Goal: Transaction & Acquisition: Purchase product/service

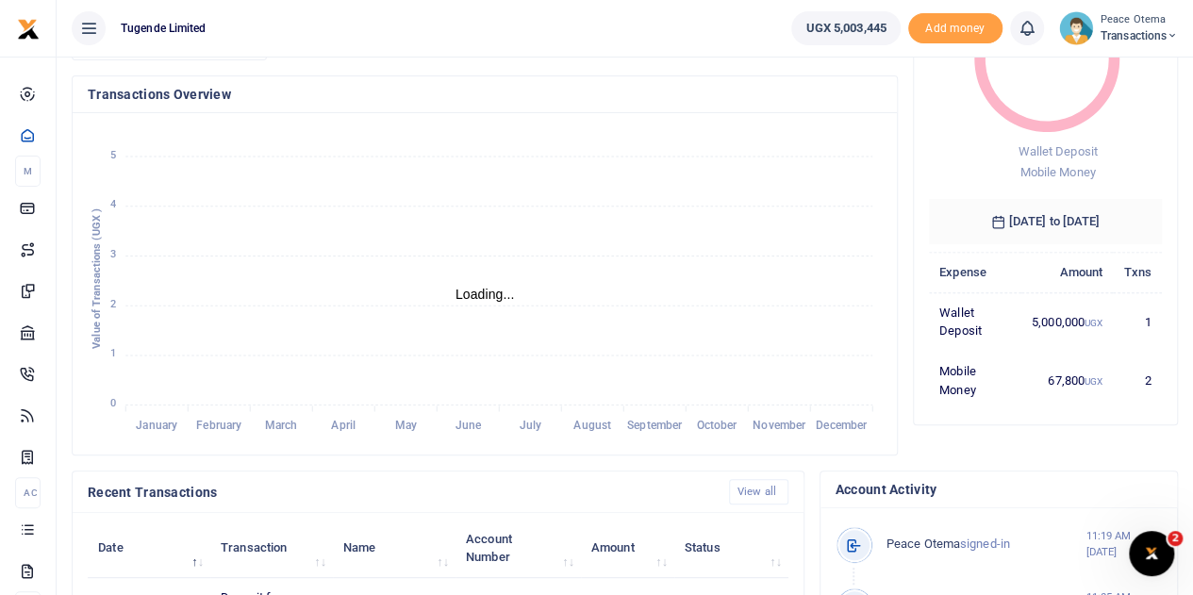
scroll to position [201, 0]
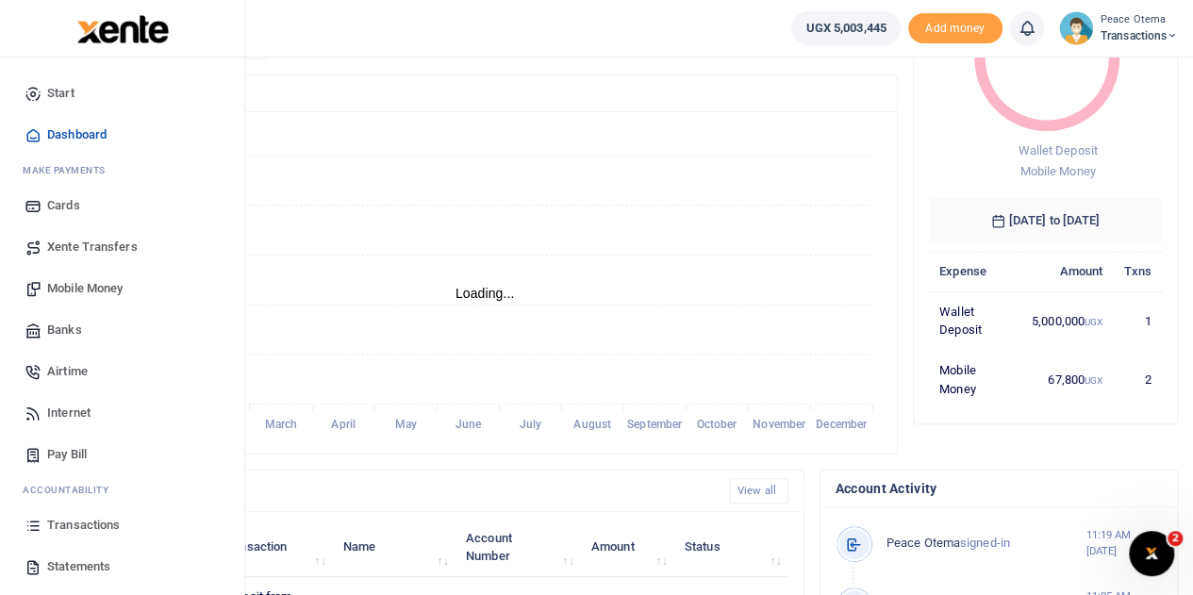
click at [83, 244] on span "Xente Transfers" at bounding box center [92, 247] width 91 height 19
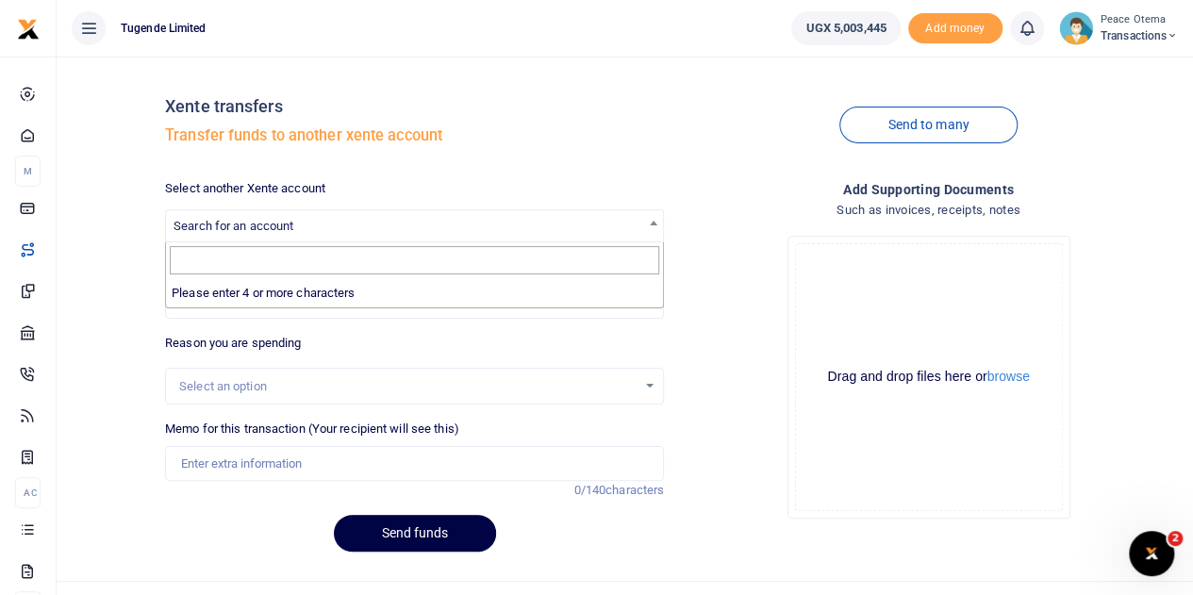
click at [309, 222] on span "Search for an account" at bounding box center [414, 224] width 497 height 29
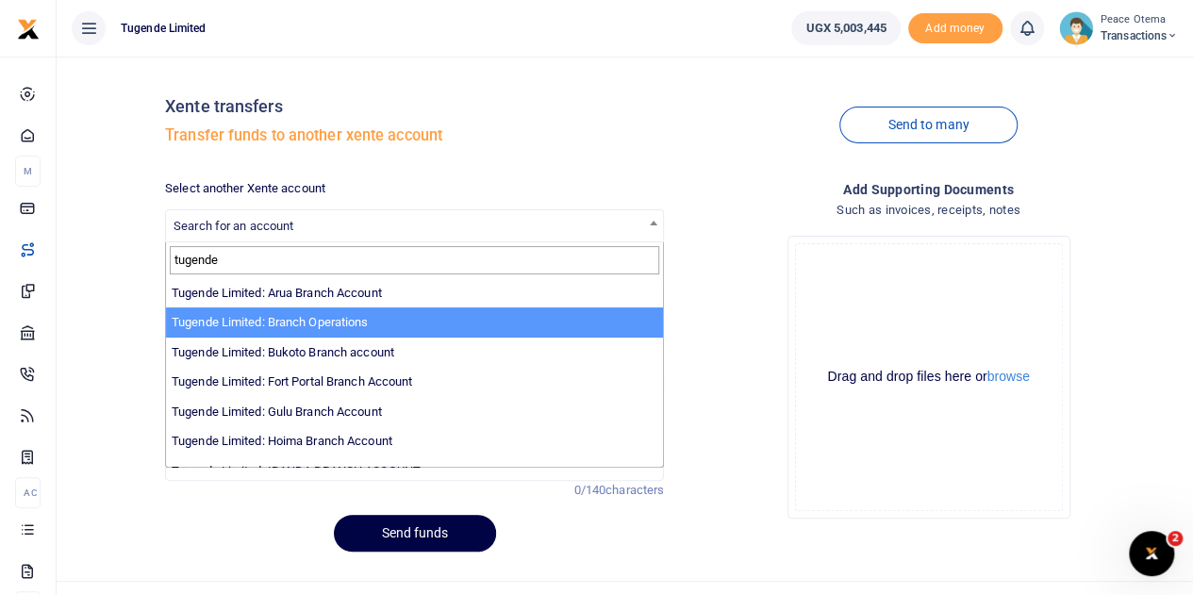
type input "tugende"
select select "4024"
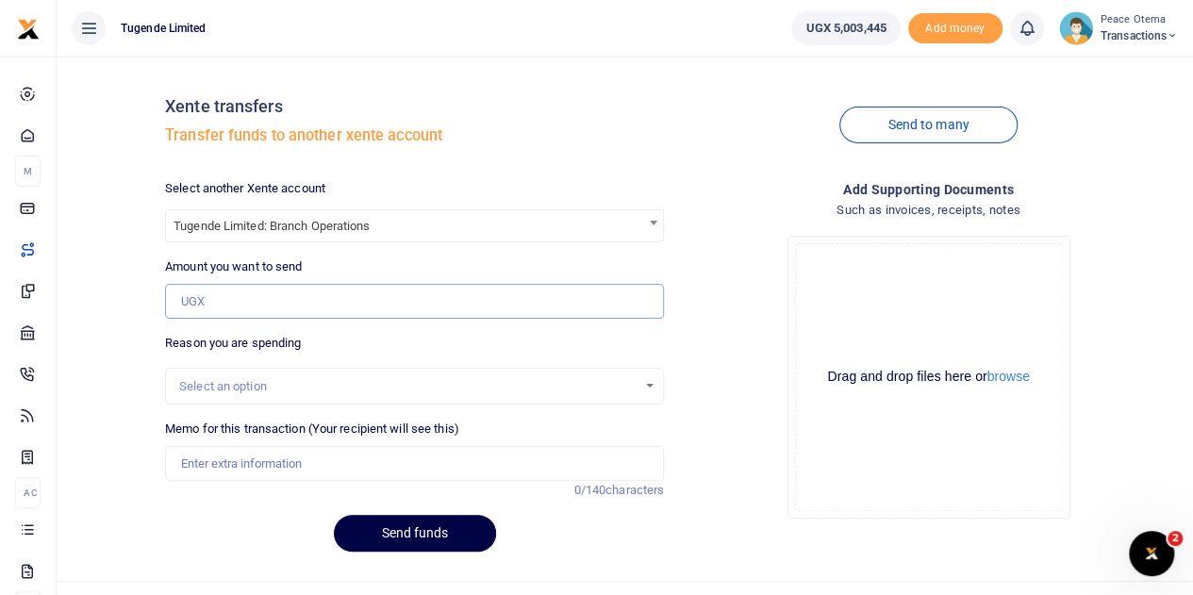
click at [228, 290] on input "Amount you want to send" at bounding box center [414, 302] width 499 height 36
click at [126, 275] on div "Xente transfers Transfer funds to another xente account Send to many Select ano…" at bounding box center [625, 319] width 1122 height 495
click at [212, 295] on input "Amount you want to send" at bounding box center [414, 302] width 499 height 36
type input "3,000,000"
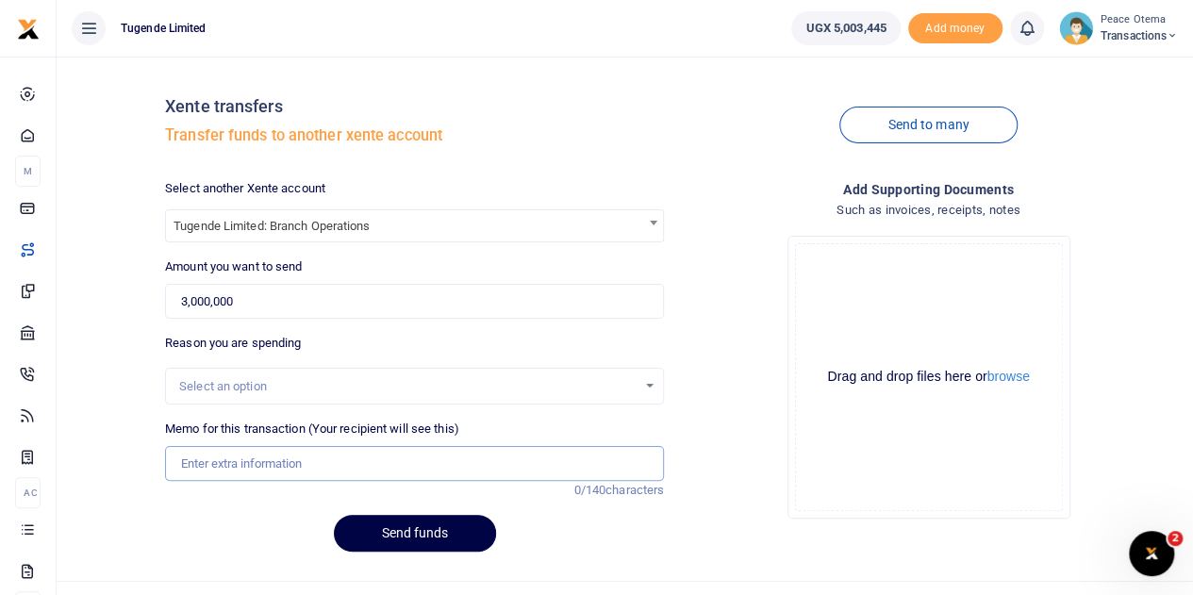
click at [240, 456] on input "Memo for this transaction (Your recipient will see this)" at bounding box center [414, 464] width 499 height 36
type input "Transfer to Branch Operations Account"
click at [420, 529] on button "Send funds" at bounding box center [415, 533] width 162 height 37
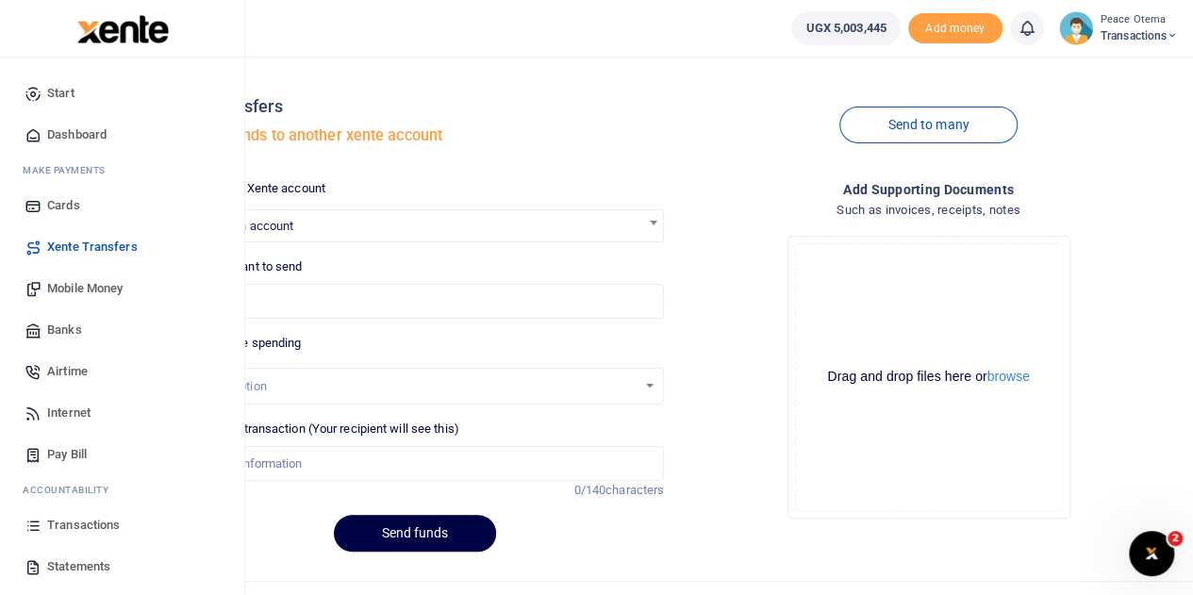
click at [82, 521] on span "Transactions" at bounding box center [83, 525] width 73 height 19
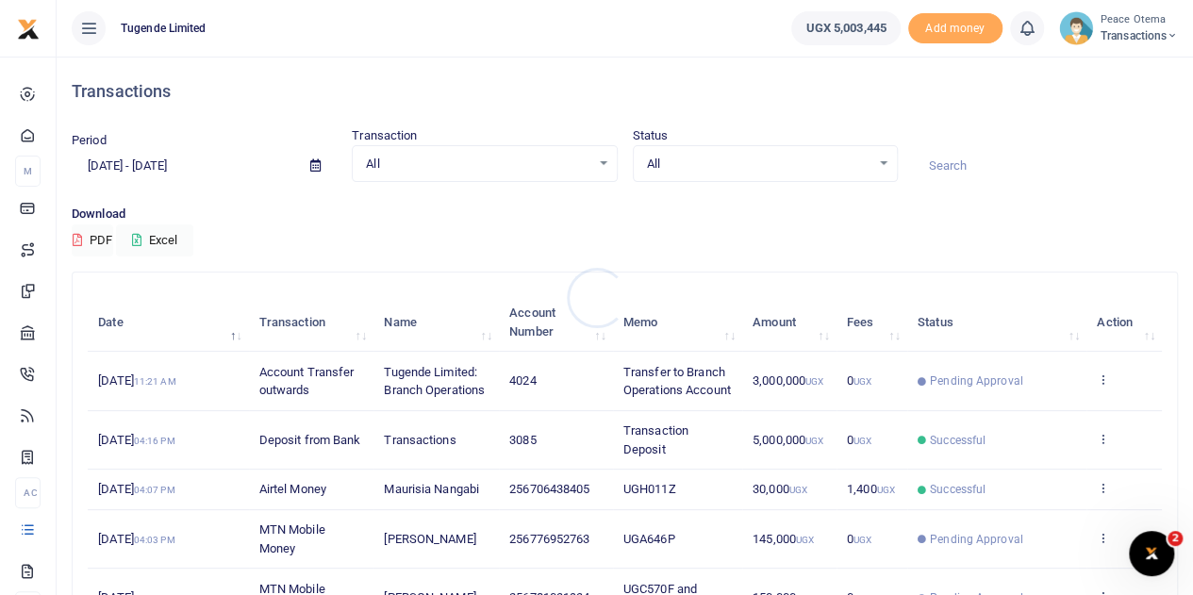
click at [950, 162] on div at bounding box center [596, 297] width 1193 height 595
click at [950, 162] on input at bounding box center [1045, 166] width 265 height 32
click at [1172, 36] on icon at bounding box center [1172, 35] width 11 height 13
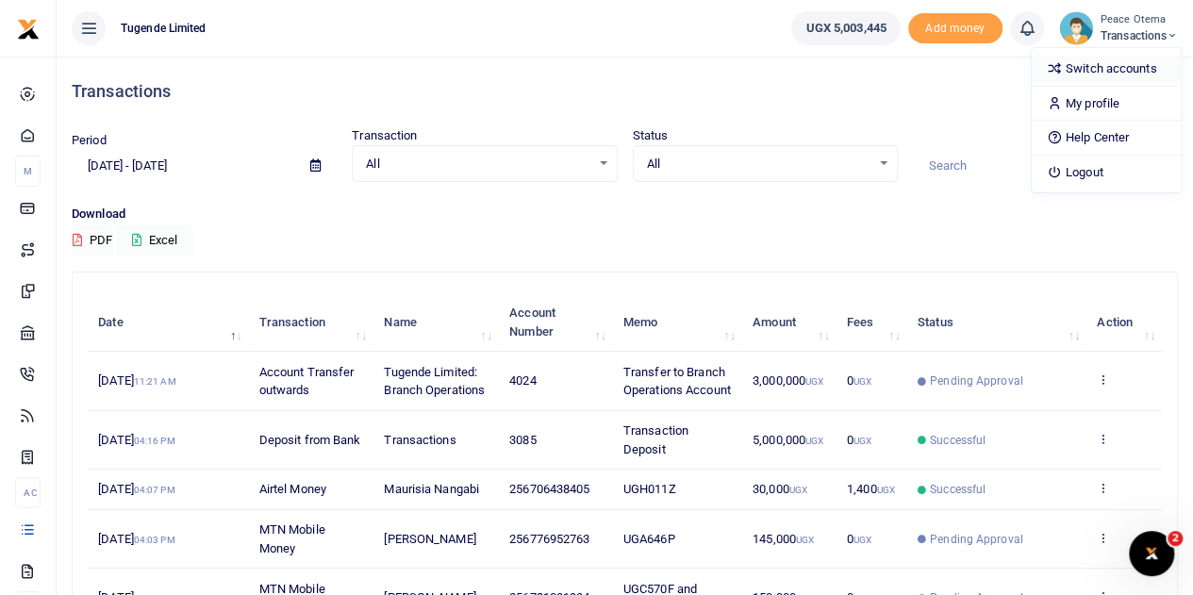
click at [1108, 74] on link "Switch accounts" at bounding box center [1106, 69] width 149 height 26
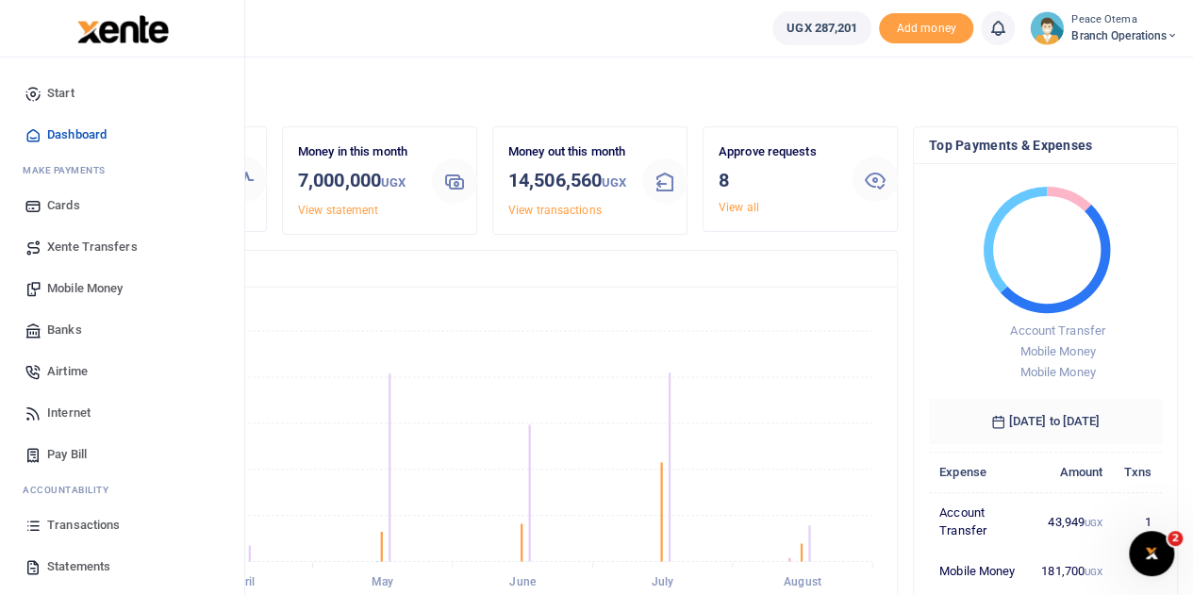
click at [75, 525] on span "Transactions" at bounding box center [83, 525] width 73 height 19
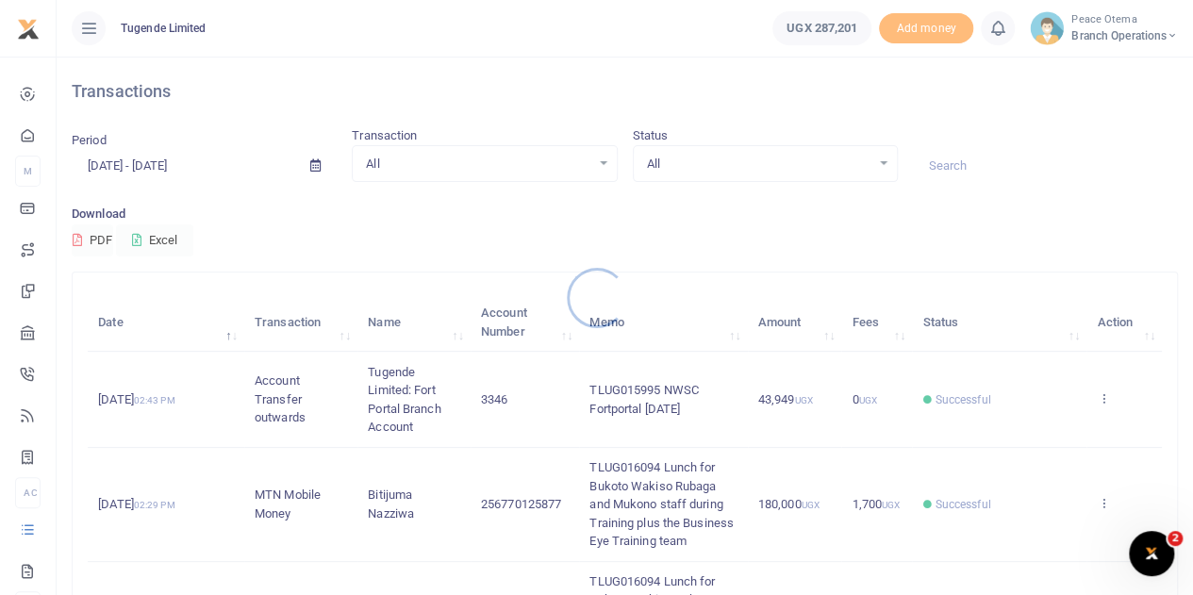
click at [948, 161] on div at bounding box center [596, 297] width 1193 height 595
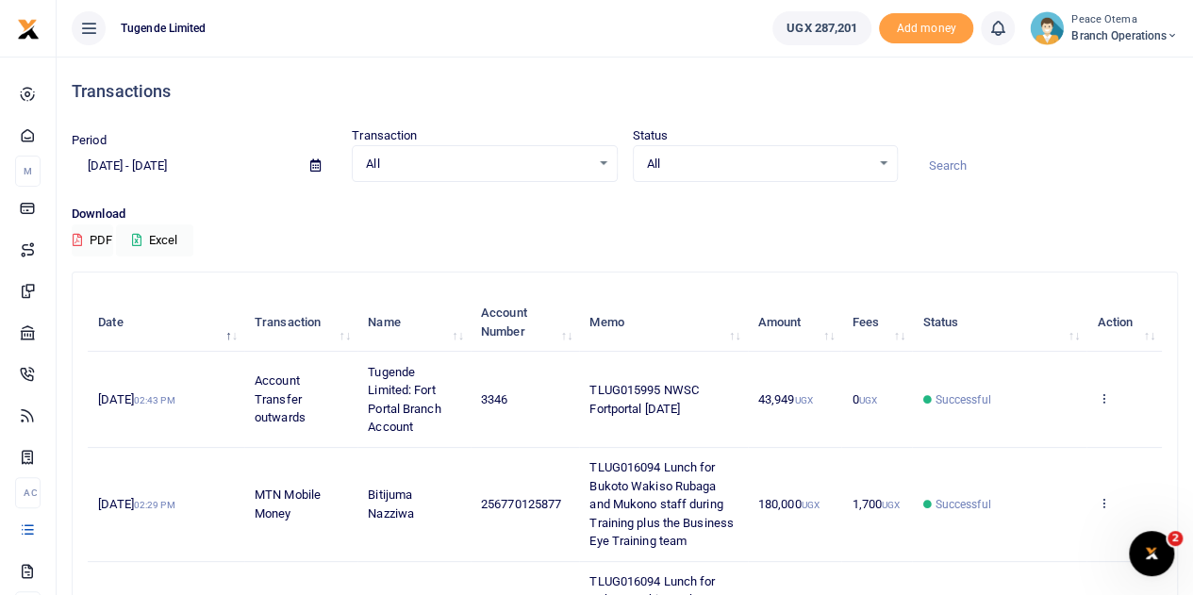
click at [948, 161] on input at bounding box center [1045, 166] width 265 height 32
paste input "TLUG-015995"
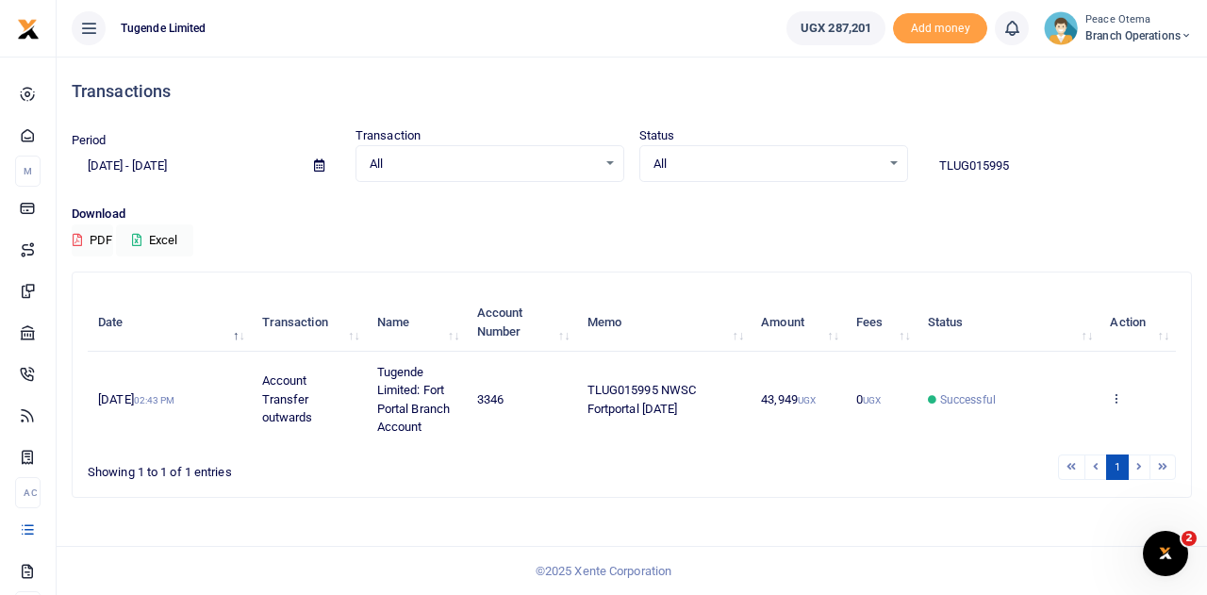
drag, startPoint x: 1024, startPoint y: 169, endPoint x: 855, endPoint y: 164, distance: 169.9
click at [855, 164] on div "Period [DATE] - [DATE] Transaction All Select an option... All Airtime Internet…" at bounding box center [632, 154] width 1136 height 56
paste input "-016094"
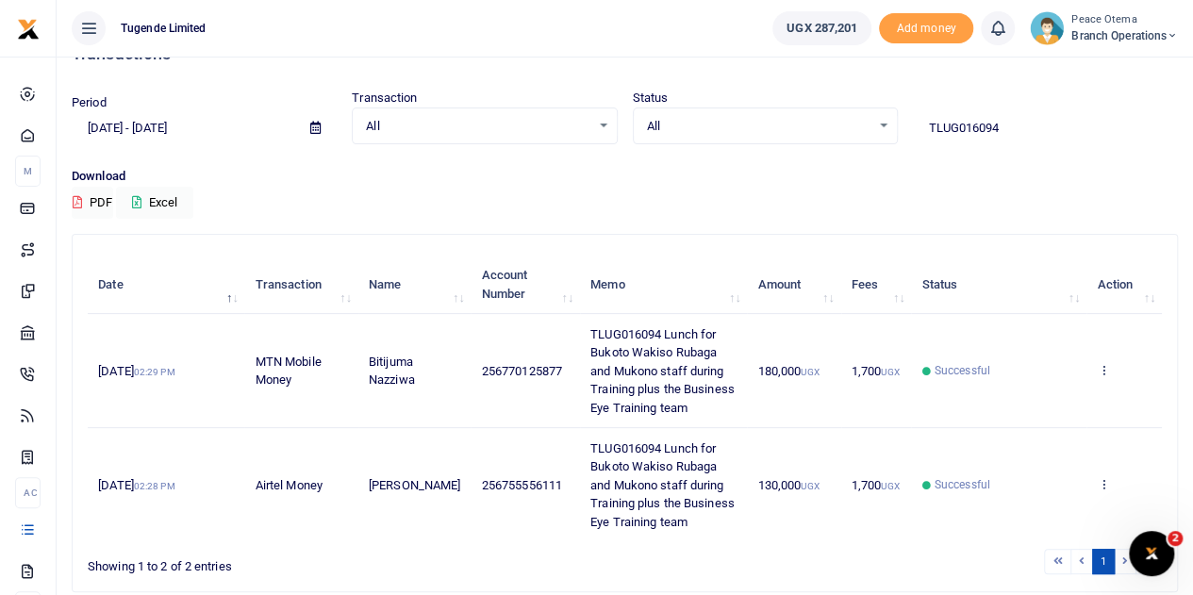
scroll to position [51, 0]
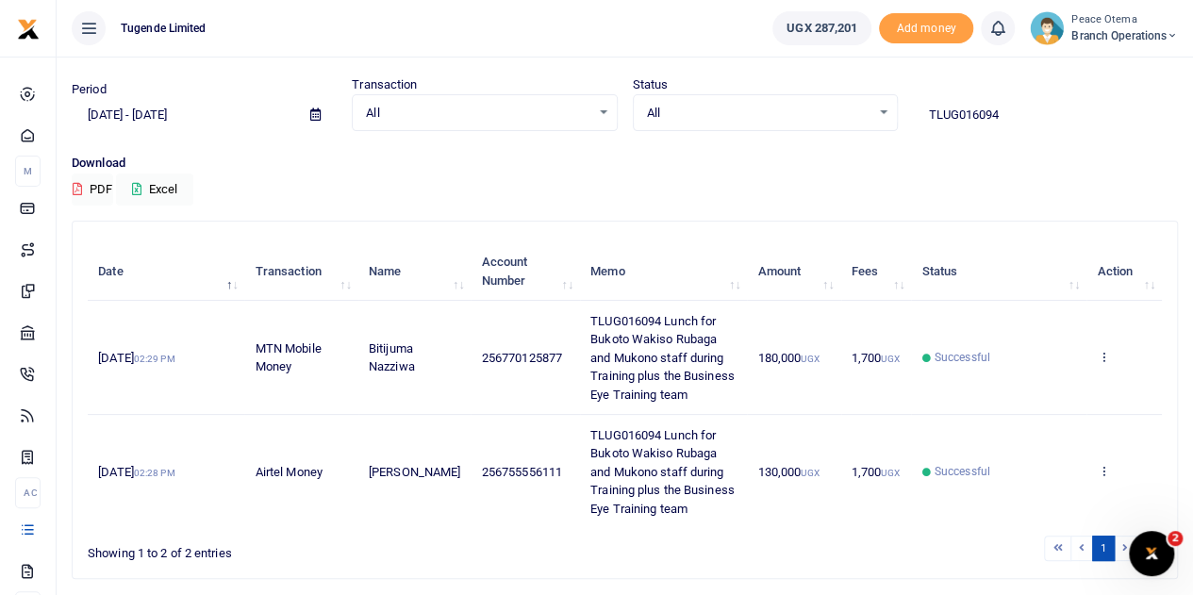
drag, startPoint x: 1015, startPoint y: 111, endPoint x: 816, endPoint y: 116, distance: 199.1
click at [816, 116] on div "Period [DATE] - [DATE] Transaction All Select an option... All Airtime Internet…" at bounding box center [625, 103] width 1122 height 56
paste input "-015978"
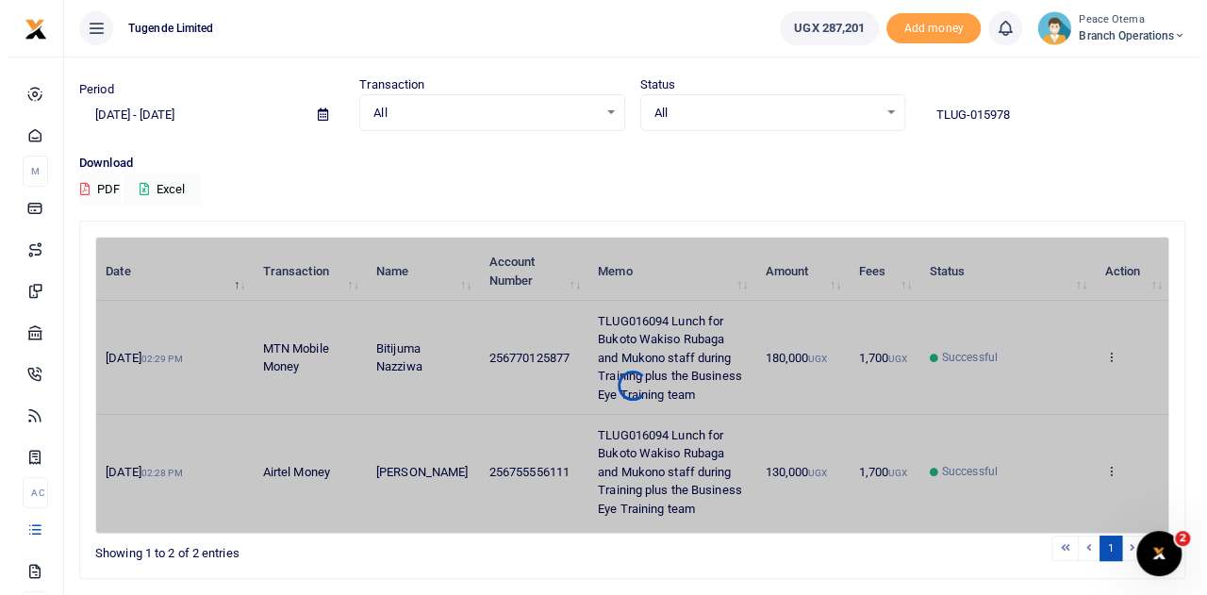
scroll to position [0, 0]
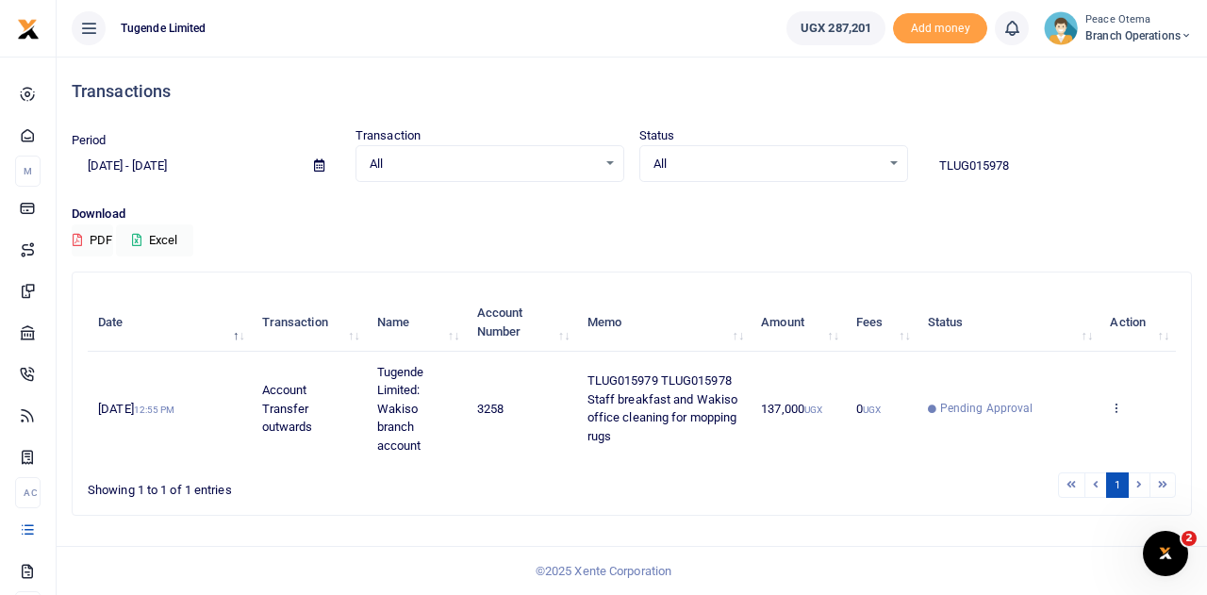
drag, startPoint x: 1032, startPoint y: 161, endPoint x: 860, endPoint y: 177, distance: 172.4
click at [860, 177] on div "Period [DATE] - [DATE] Transaction All Select an option... All Airtime Internet…" at bounding box center [632, 154] width 1136 height 56
paste input "-015962"
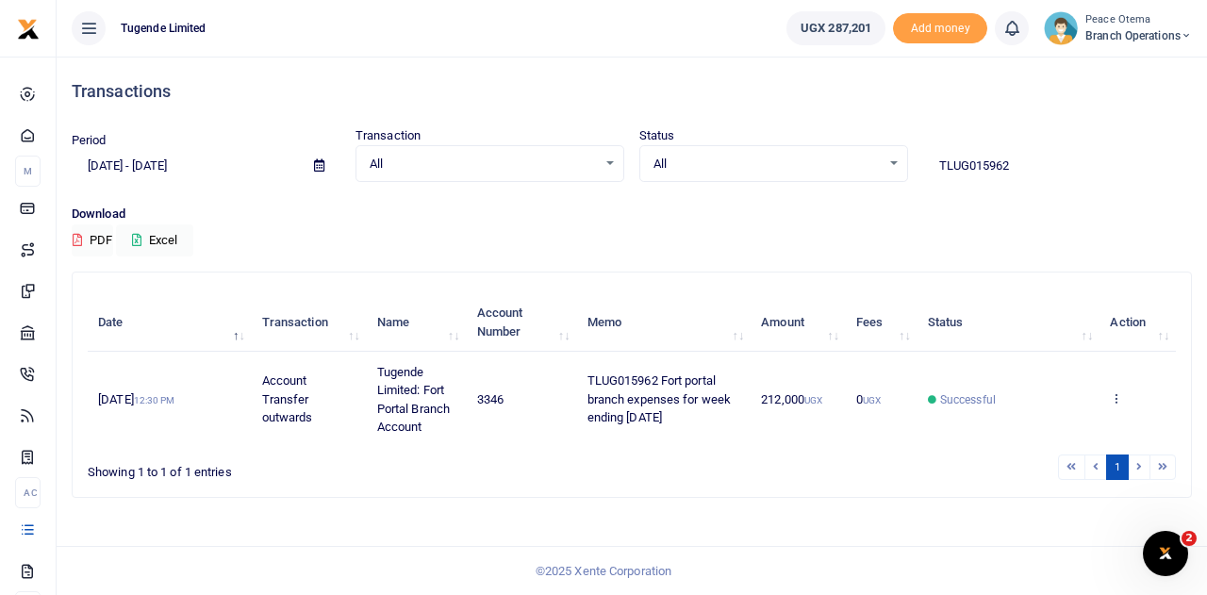
drag, startPoint x: 1024, startPoint y: 168, endPoint x: 821, endPoint y: 164, distance: 203.8
click at [821, 164] on div "Period [DATE] - [DATE] Transaction All Select an option... All Airtime Internet…" at bounding box center [632, 154] width 1136 height 56
paste input "-015870"
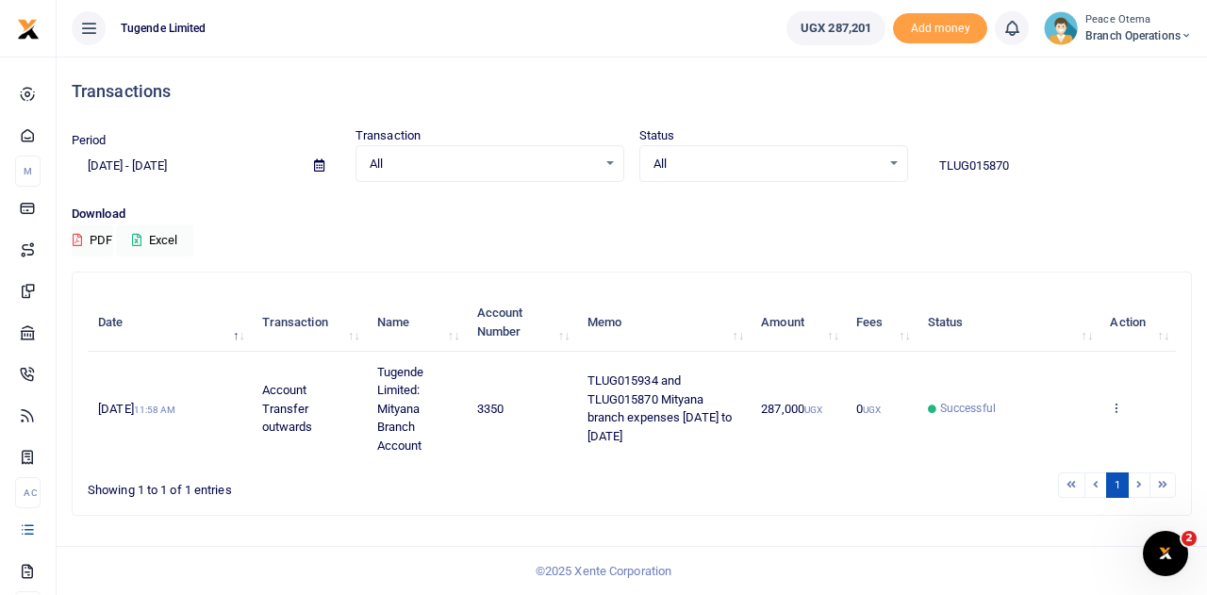
click at [1034, 183] on div "Period [DATE] - [DATE] Transaction All Select an option... All Airtime Internet…" at bounding box center [632, 165] width 1136 height 78
drag, startPoint x: 1024, startPoint y: 167, endPoint x: 843, endPoint y: 167, distance: 181.1
click at [843, 167] on div "Period [DATE] - [DATE] Transaction All Select an option... All Airtime Internet…" at bounding box center [632, 154] width 1136 height 56
paste input "-015893"
drag, startPoint x: 1025, startPoint y: 165, endPoint x: 865, endPoint y: 163, distance: 160.4
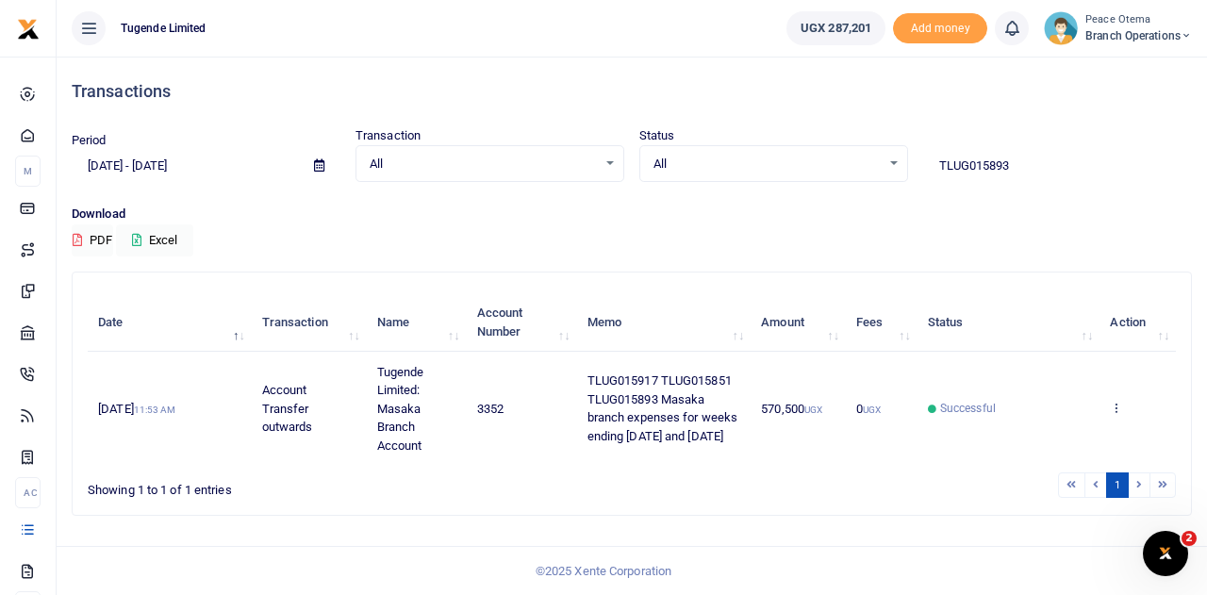
click at [865, 163] on div "Period [DATE] - [DATE] Transaction All Select an option... All Airtime Internet…" at bounding box center [632, 154] width 1136 height 56
paste input "-01584"
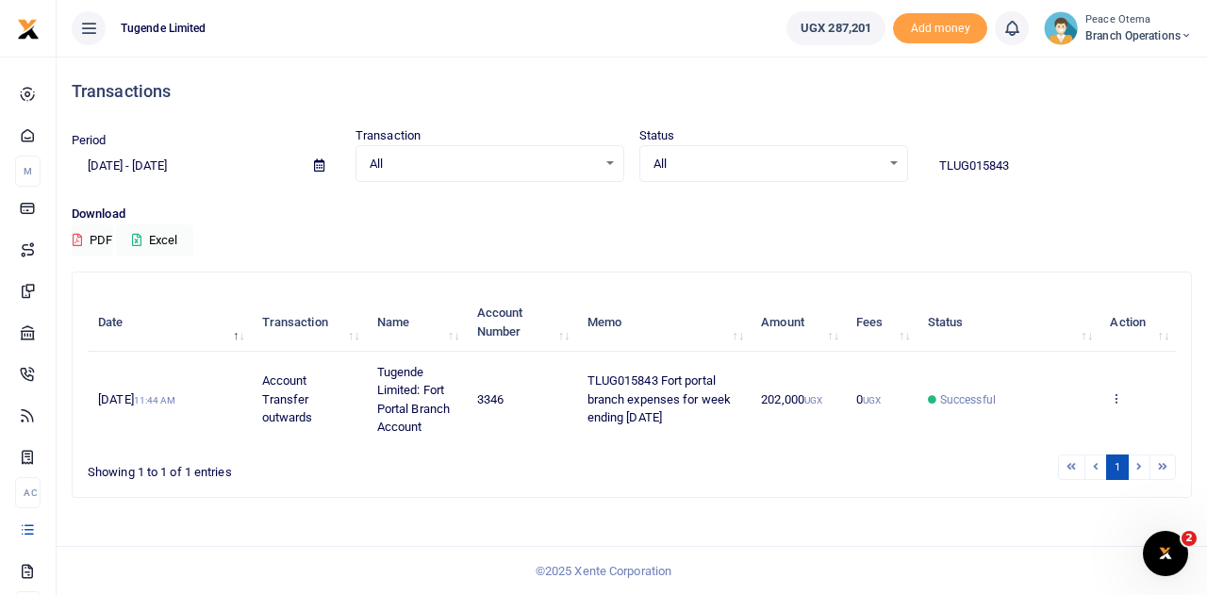
type input "TLUG015843"
